Goal: Share content

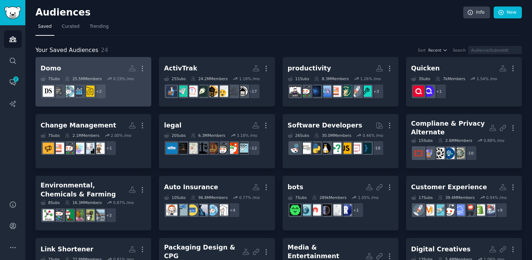
click at [84, 64] on h2 "Domo More" at bounding box center [93, 68] width 106 height 13
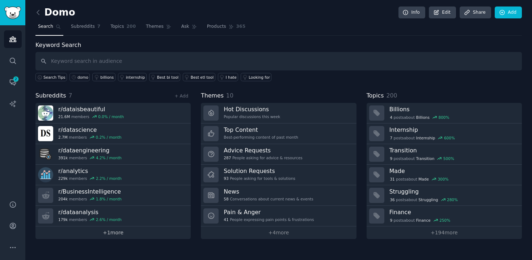
click at [124, 229] on link "+ 1 more" at bounding box center [112, 233] width 155 height 13
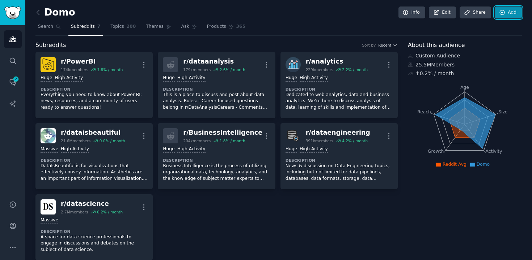
click at [506, 14] on link "Add" at bounding box center [507, 13] width 27 height 12
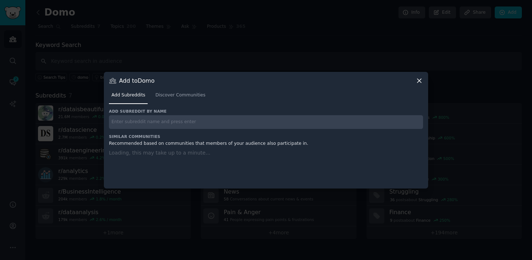
click at [190, 127] on div "Add subreddit by name Similar Communities Recommended based on communities that…" at bounding box center [266, 144] width 314 height 71
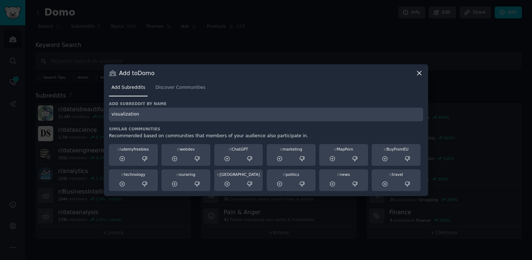
type input "visualization"
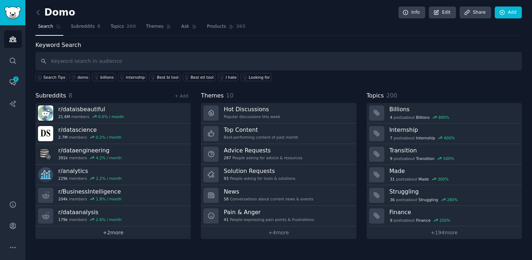
click at [124, 231] on link "+ 2 more" at bounding box center [112, 233] width 155 height 13
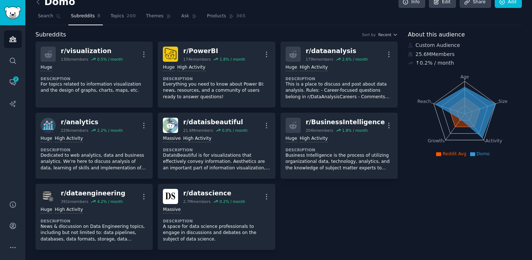
scroll to position [7, 0]
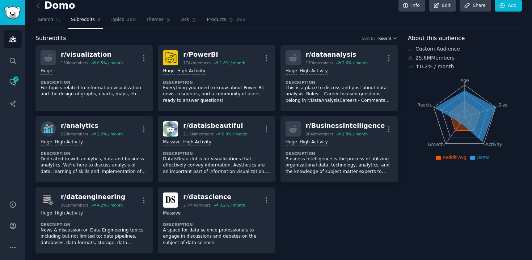
click at [466, 126] on icon at bounding box center [465, 116] width 60 height 51
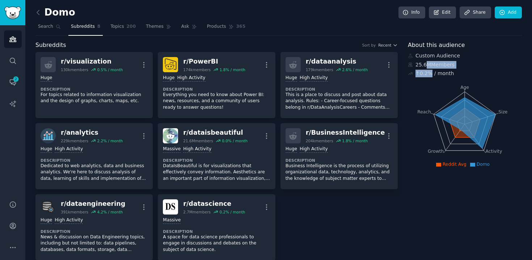
drag, startPoint x: 425, startPoint y: 67, endPoint x: 427, endPoint y: 77, distance: 10.1
click at [427, 77] on div "Custom Audience 25.6M Members ↑ 0.2 % / month" at bounding box center [464, 64] width 114 height 25
click at [427, 77] on div "↑ 0.2 % / month" at bounding box center [434, 74] width 38 height 8
click at [405, 18] on link "Info" at bounding box center [411, 13] width 27 height 12
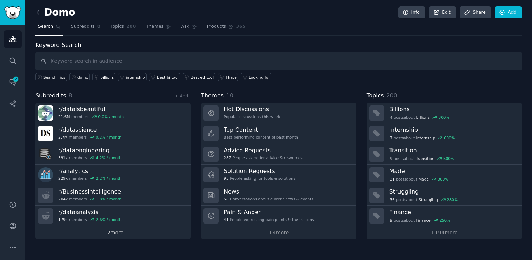
click at [149, 235] on link "+ 2 more" at bounding box center [112, 233] width 155 height 13
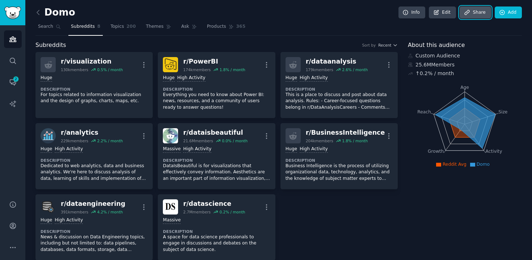
click at [471, 10] on link "Share" at bounding box center [474, 13] width 31 height 12
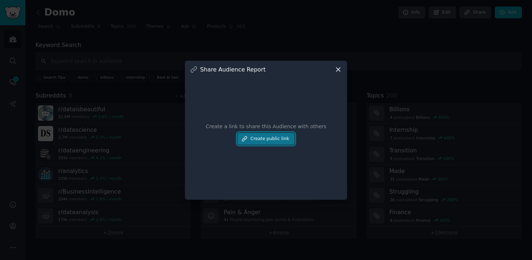
click at [259, 139] on button "Create public link" at bounding box center [265, 139] width 57 height 12
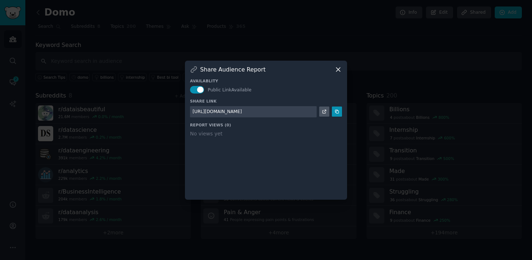
click at [242, 112] on div "[URL][DOMAIN_NAME]" at bounding box center [216, 112] width 49 height 7
click at [323, 114] on link at bounding box center [324, 112] width 10 height 10
